Goal: Transaction & Acquisition: Purchase product/service

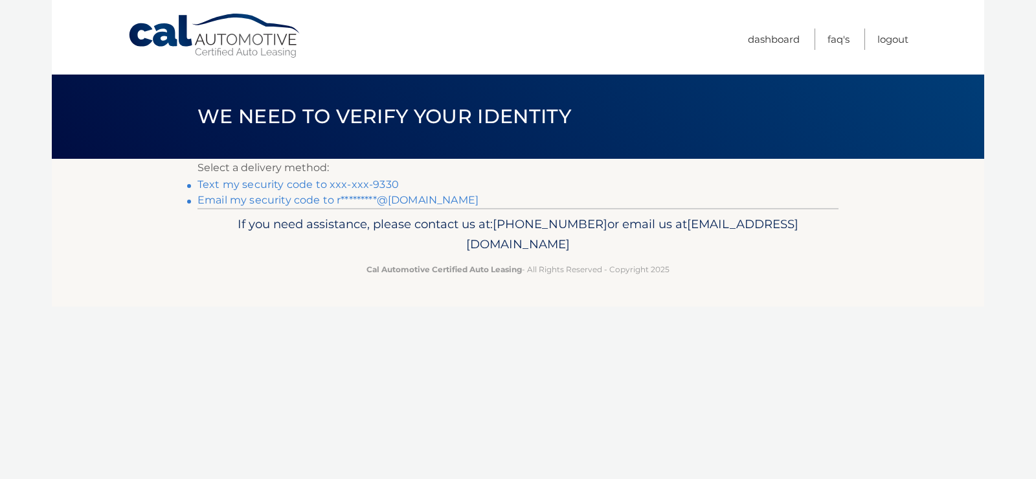
click at [381, 183] on link "Text my security code to xxx-xxx-9330" at bounding box center [298, 184] width 201 height 12
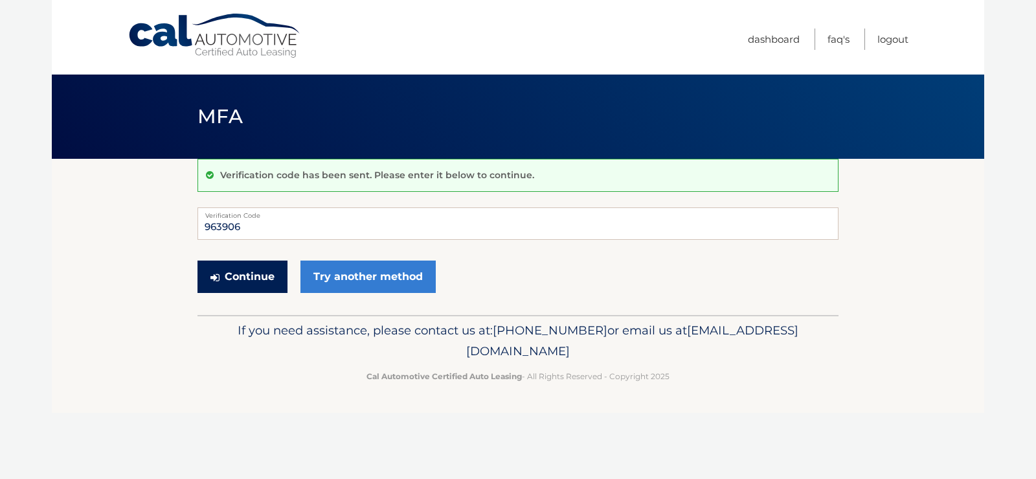
type input "963906"
click at [242, 273] on button "Continue" at bounding box center [243, 276] width 90 height 32
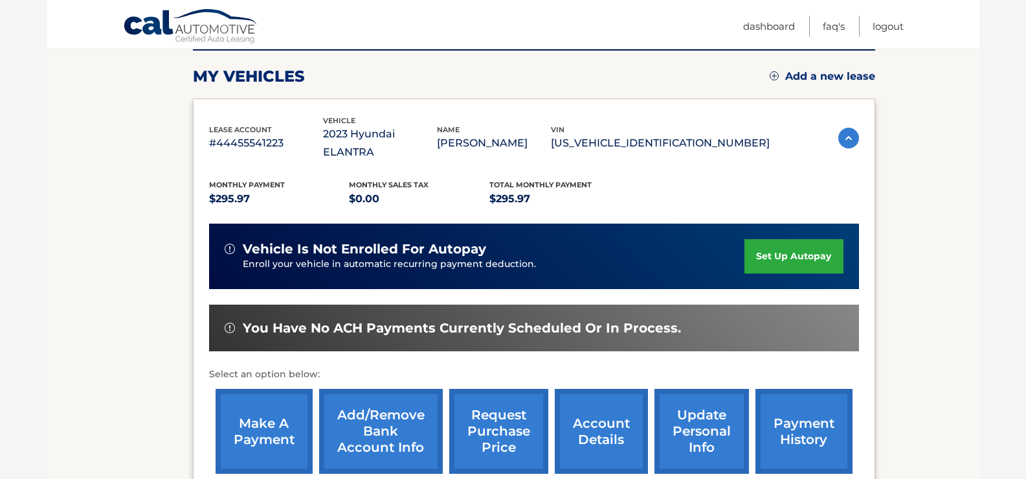
scroll to position [194, 0]
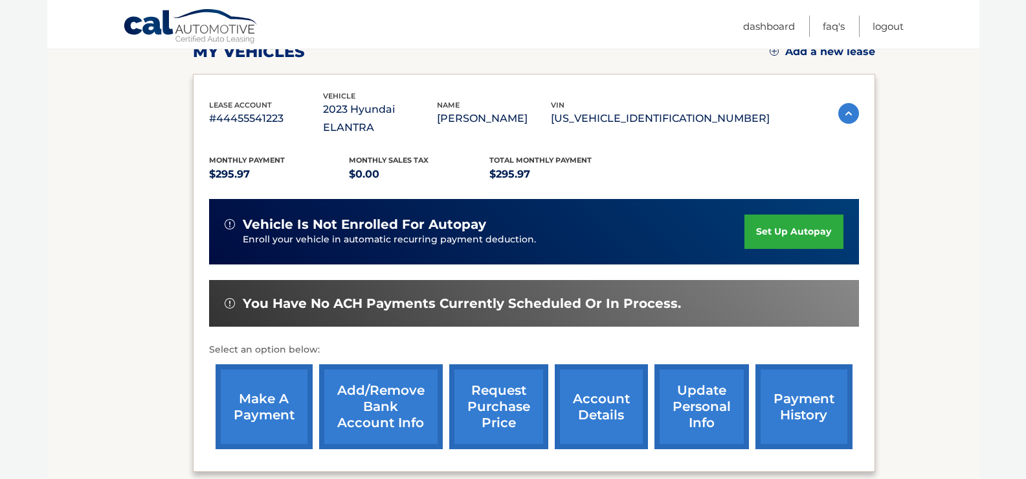
click at [271, 381] on link "make a payment" at bounding box center [264, 406] width 97 height 85
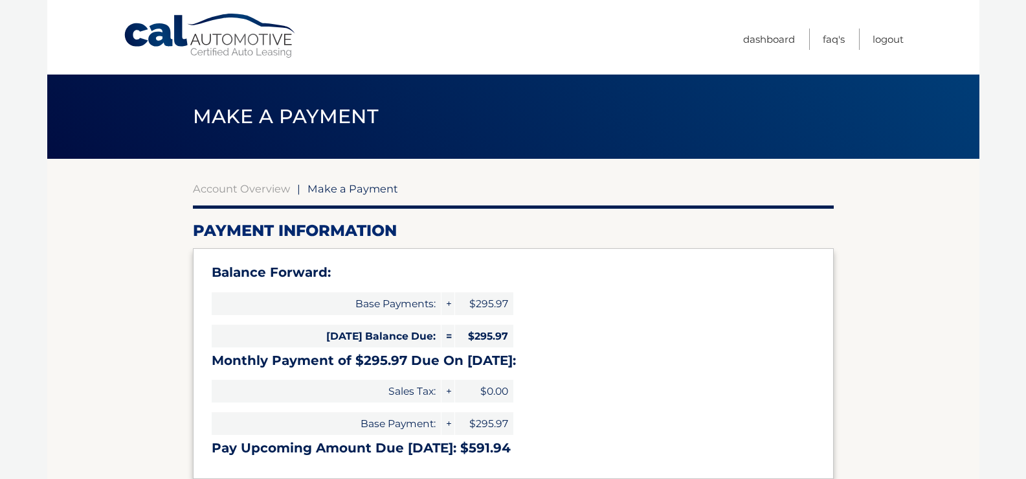
select select "MWE2OGQ3YzItMzY2Mi00M2IyLWFiZjMtMGJiZjhiNDMzYTFm"
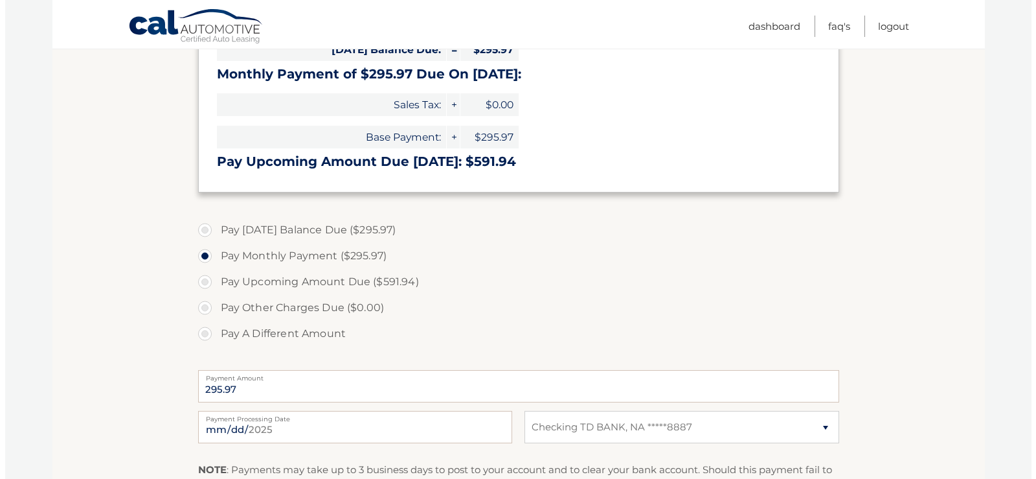
scroll to position [389, 0]
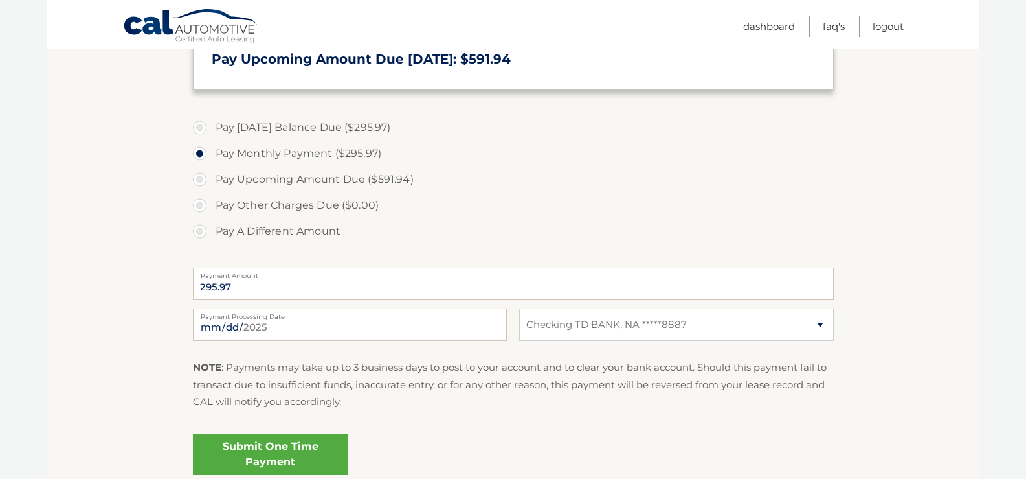
click at [252, 458] on link "Submit One Time Payment" at bounding box center [270, 453] width 155 height 41
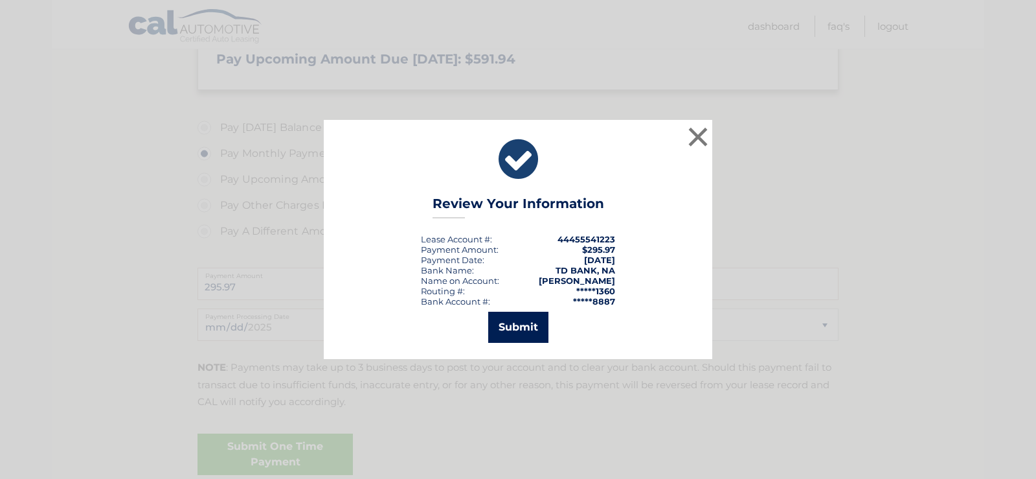
click at [534, 315] on button "Submit" at bounding box center [518, 326] width 60 height 31
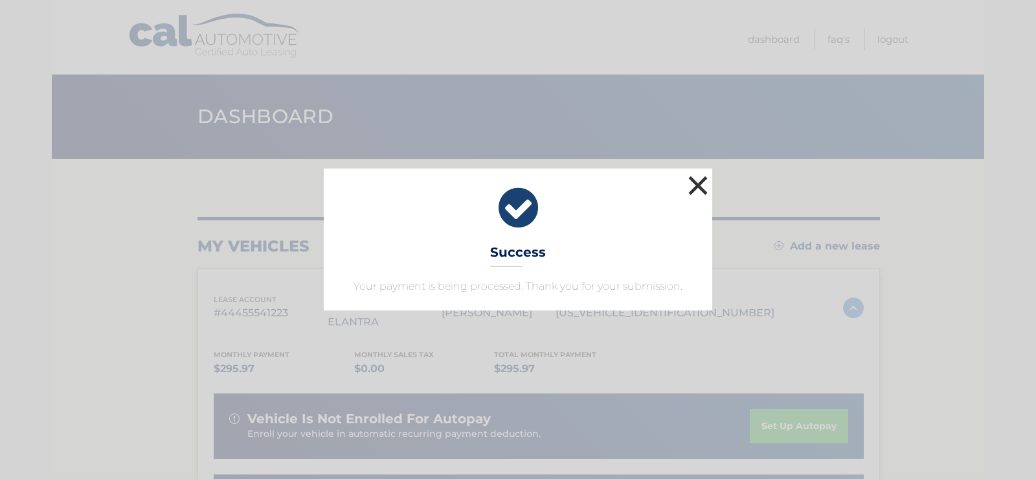
click at [697, 181] on button "×" at bounding box center [698, 185] width 26 height 26
